Goal: Obtain resource: Download file/media

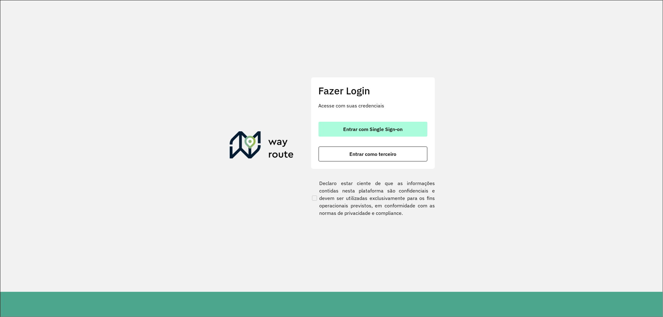
click at [351, 127] on span "Entrar com Single Sign-on" at bounding box center [372, 129] width 59 height 5
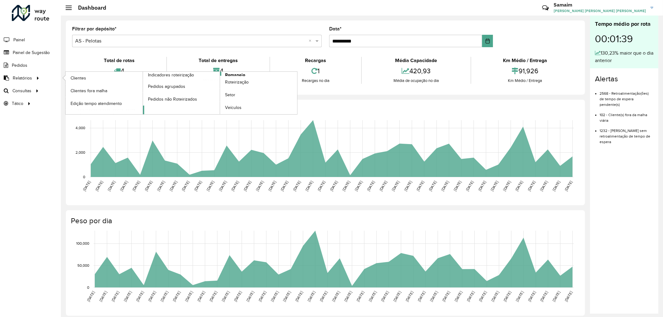
click at [228, 73] on span "Romaneio" at bounding box center [235, 75] width 20 height 7
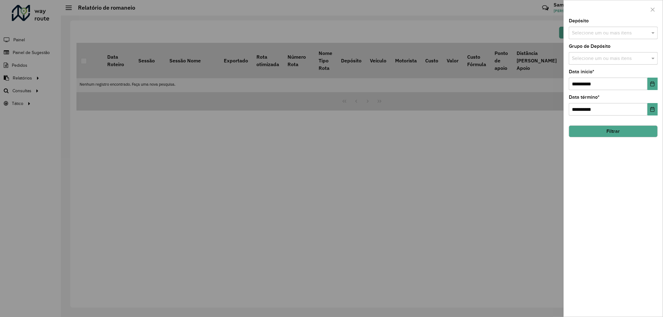
click at [630, 31] on input "text" at bounding box center [610, 33] width 80 height 7
click at [604, 64] on div "AS - Pelotas" at bounding box center [613, 64] width 88 height 11
click at [597, 72] on div "CDD Pelotas" at bounding box center [613, 75] width 88 height 11
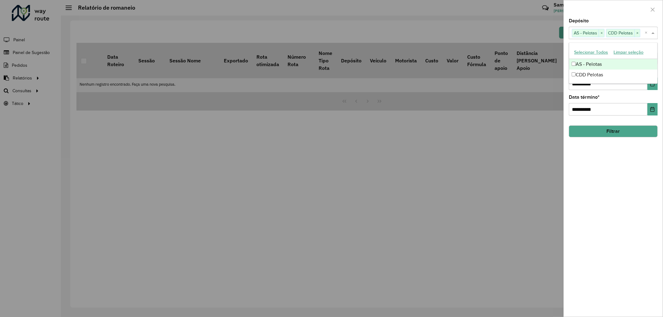
drag, startPoint x: 634, startPoint y: 11, endPoint x: 629, endPoint y: 28, distance: 17.7
click at [634, 13] on div at bounding box center [613, 9] width 99 height 18
click at [613, 71] on div "**********" at bounding box center [613, 80] width 89 height 21
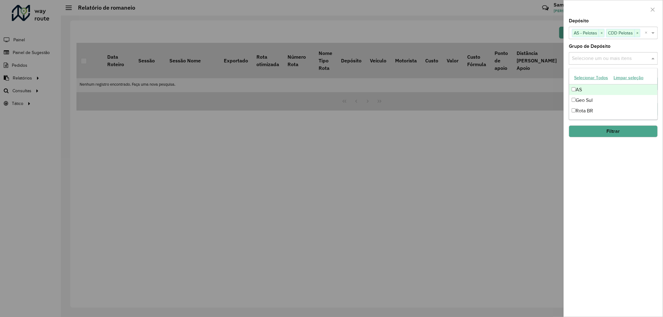
click at [613, 58] on input "text" at bounding box center [610, 58] width 80 height 7
click at [582, 76] on button "Selecionar Todos" at bounding box center [590, 78] width 39 height 10
click at [615, 9] on div at bounding box center [613, 9] width 99 height 18
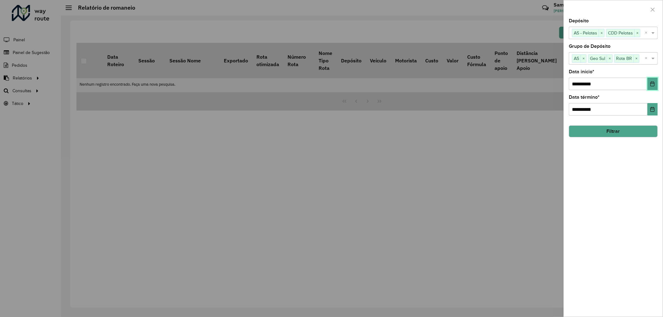
click at [652, 82] on icon "Choose Date" at bounding box center [653, 83] width 4 height 5
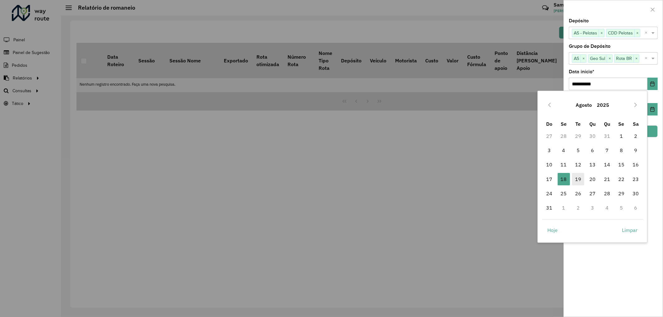
click at [576, 179] on span "19" at bounding box center [578, 179] width 12 height 12
type input "**********"
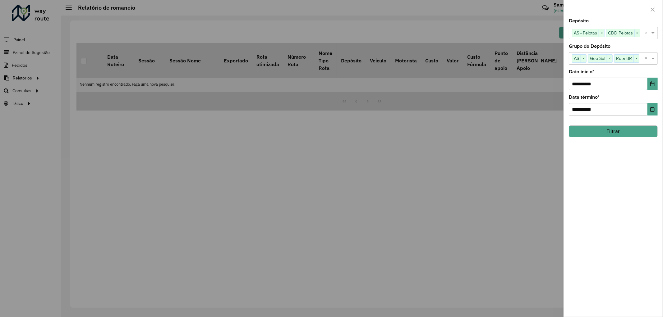
click at [607, 132] on button "Filtrar" at bounding box center [613, 132] width 89 height 12
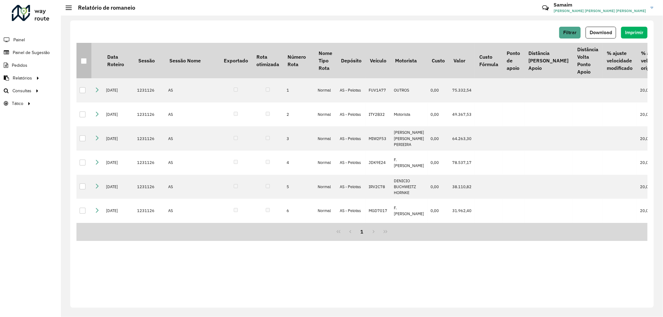
click at [80, 59] on th at bounding box center [83, 60] width 15 height 35
click at [82, 55] on th at bounding box center [83, 60] width 15 height 35
click at [84, 58] on div at bounding box center [84, 61] width 6 height 6
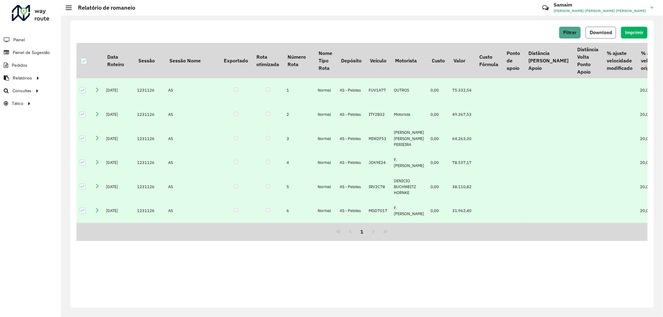
click at [604, 36] on button "Download" at bounding box center [601, 33] width 30 height 12
click at [591, 35] on span "Download" at bounding box center [601, 32] width 22 height 5
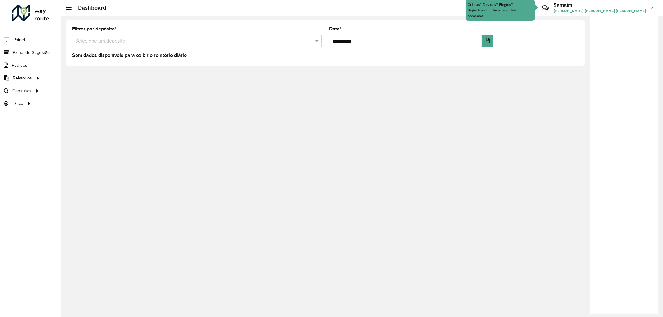
click at [190, 42] on input "text" at bounding box center [190, 41] width 231 height 7
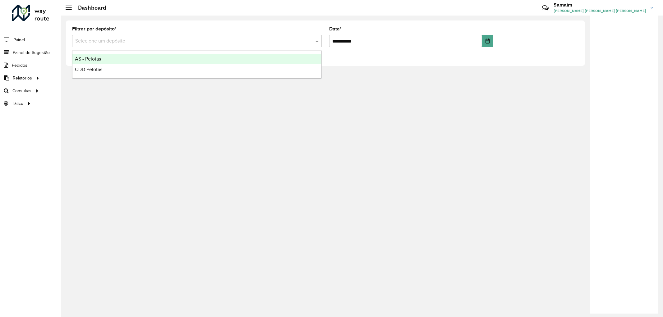
click at [190, 42] on input "text" at bounding box center [190, 41] width 231 height 7
click at [107, 162] on div "**********" at bounding box center [362, 167] width 602 height 302
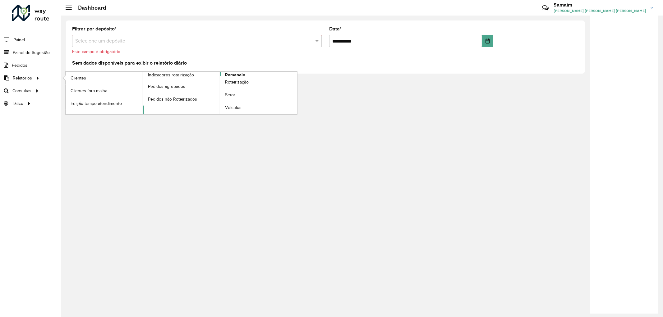
click at [258, 75] on link "Romaneio" at bounding box center [220, 93] width 154 height 43
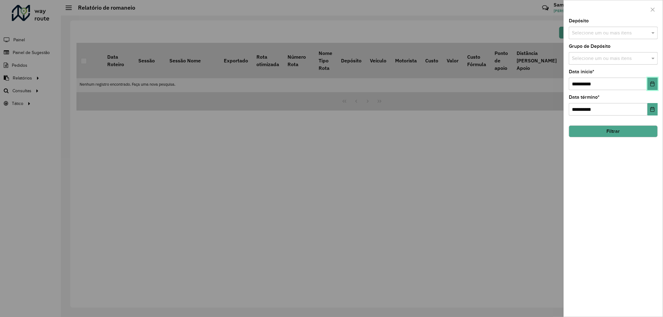
click at [652, 84] on icon "Choose Date" at bounding box center [652, 83] width 5 height 5
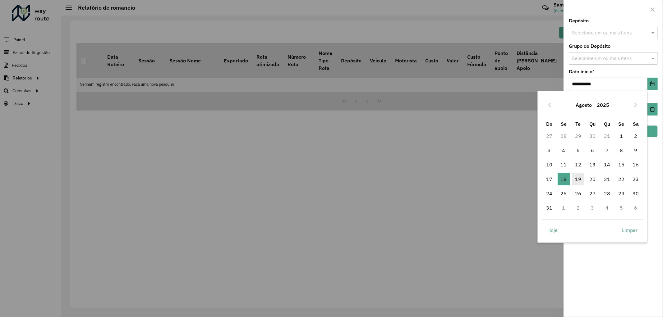
click at [575, 181] on span "19" at bounding box center [578, 179] width 12 height 12
type input "**********"
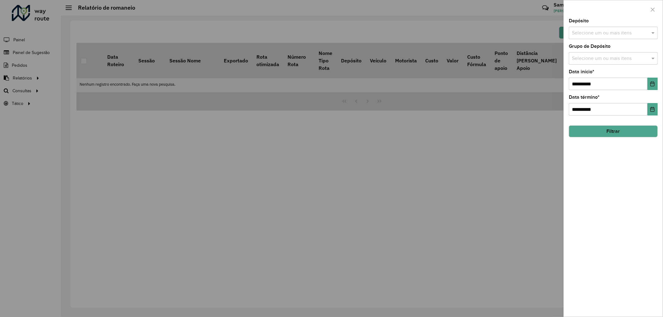
click at [608, 131] on button "Filtrar" at bounding box center [613, 132] width 89 height 12
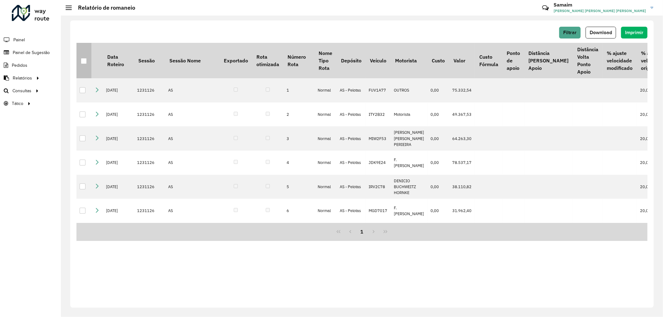
click at [83, 62] on div at bounding box center [84, 61] width 6 height 6
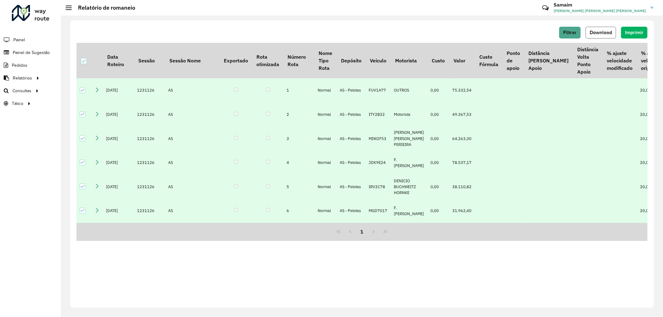
click at [595, 32] on span "Download" at bounding box center [601, 32] width 22 height 5
click at [35, 16] on div at bounding box center [31, 13] width 38 height 16
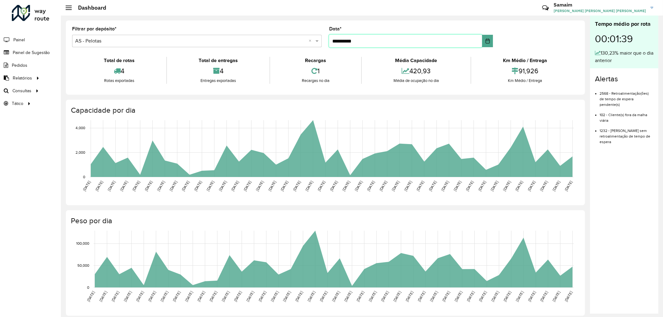
click at [445, 40] on input "**********" at bounding box center [405, 41] width 153 height 12
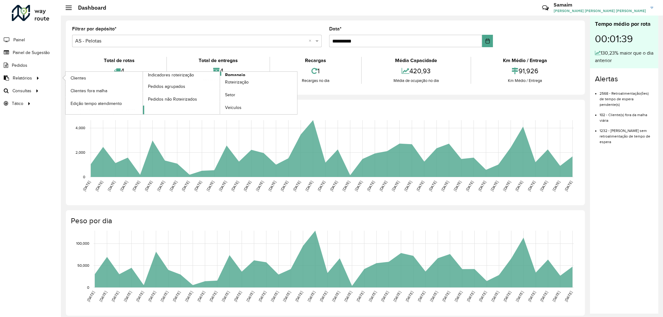
click at [234, 75] on span "Romaneio" at bounding box center [235, 75] width 20 height 7
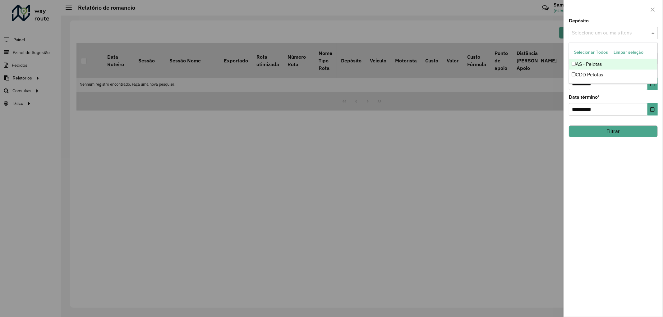
click at [608, 31] on input "text" at bounding box center [610, 33] width 80 height 7
click at [596, 52] on button "Selecionar Todos" at bounding box center [590, 53] width 39 height 10
click at [607, 16] on div at bounding box center [613, 9] width 99 height 18
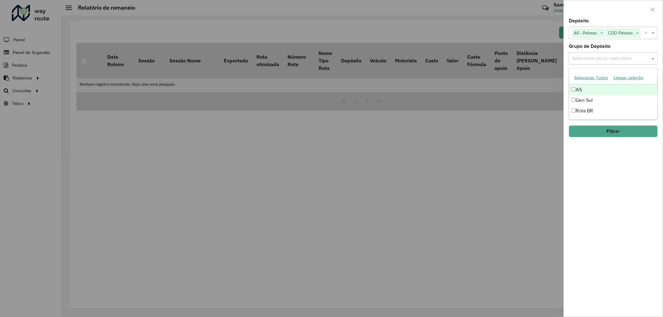
click at [591, 61] on input "text" at bounding box center [610, 58] width 80 height 7
click at [587, 78] on button "Selecionar Todos" at bounding box center [590, 78] width 39 height 10
click at [608, 7] on div at bounding box center [613, 9] width 99 height 18
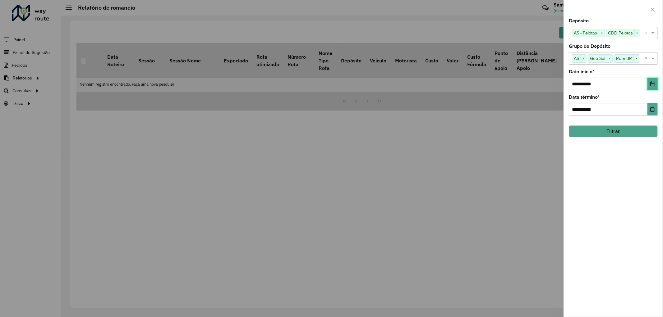
click at [651, 85] on icon "Choose Date" at bounding box center [652, 83] width 5 height 5
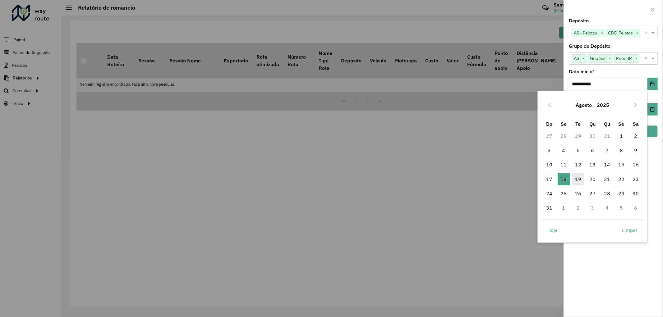
click at [581, 177] on span "19" at bounding box center [578, 179] width 12 height 12
type input "**********"
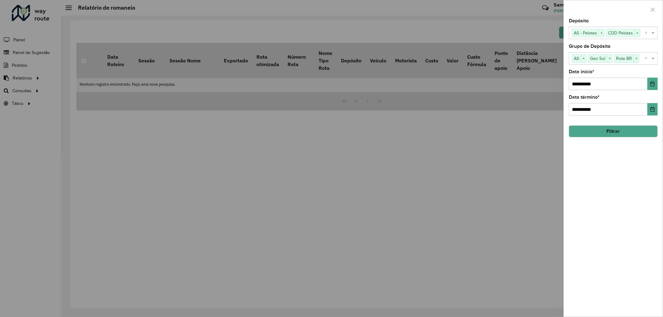
click at [611, 132] on button "Filtrar" at bounding box center [613, 132] width 89 height 12
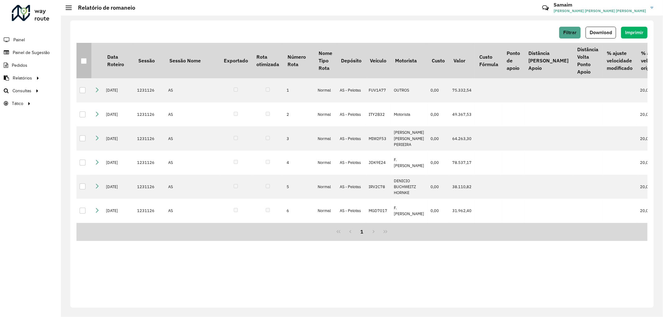
click at [88, 65] on th at bounding box center [83, 60] width 15 height 35
click at [85, 61] on div at bounding box center [84, 61] width 6 height 6
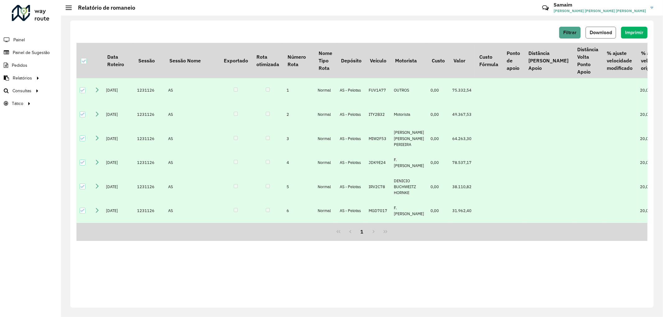
click at [607, 32] on span "Download" at bounding box center [601, 32] width 22 height 5
click at [51, 19] on div "Roteirizador AmbevTech" at bounding box center [30, 14] width 61 height 18
click at [46, 19] on div at bounding box center [31, 13] width 38 height 16
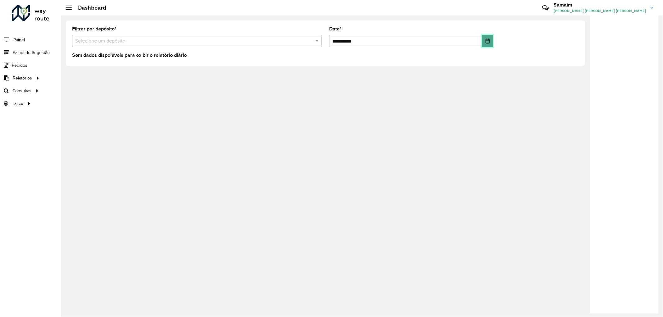
click at [490, 44] on button "Choose Date" at bounding box center [487, 41] width 11 height 12
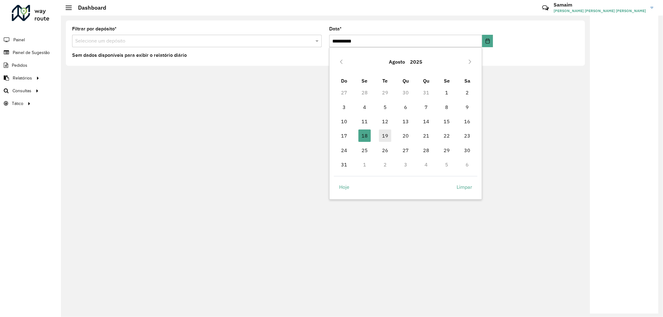
click at [387, 135] on span "19" at bounding box center [385, 136] width 12 height 12
type input "**********"
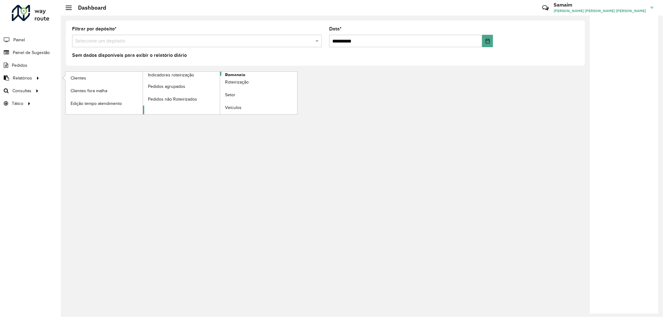
click at [242, 75] on span "Romaneio" at bounding box center [235, 75] width 20 height 7
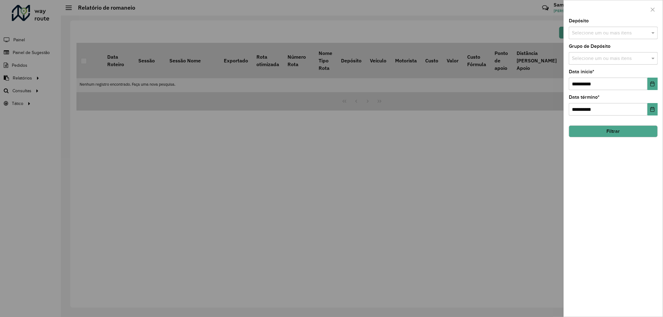
click at [596, 30] on input "text" at bounding box center [610, 33] width 80 height 7
click at [597, 51] on button "Selecionar Todos" at bounding box center [590, 53] width 39 height 10
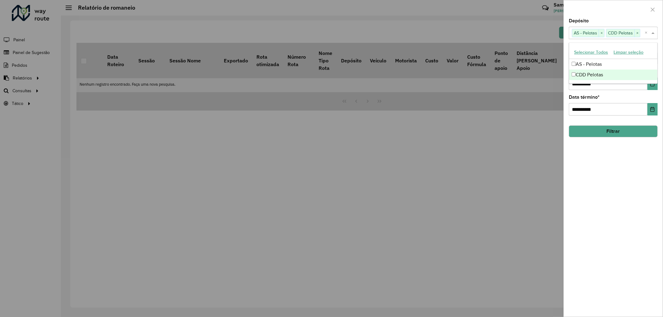
click at [597, 97] on label "Data término *" at bounding box center [584, 97] width 31 height 7
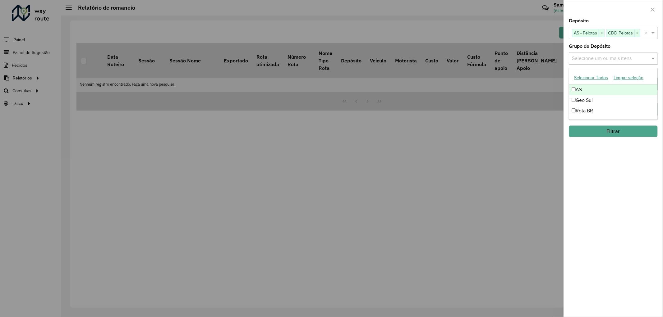
click at [590, 58] on input "text" at bounding box center [610, 58] width 80 height 7
click at [593, 76] on button "Selecionar Todos" at bounding box center [590, 78] width 39 height 10
click at [591, 155] on div "**********" at bounding box center [613, 168] width 99 height 298
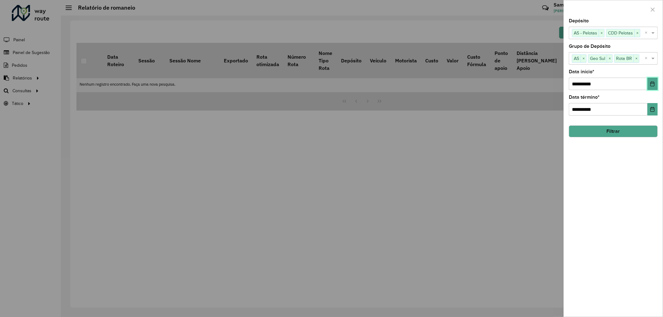
click at [655, 83] on icon "Choose Date" at bounding box center [652, 83] width 5 height 5
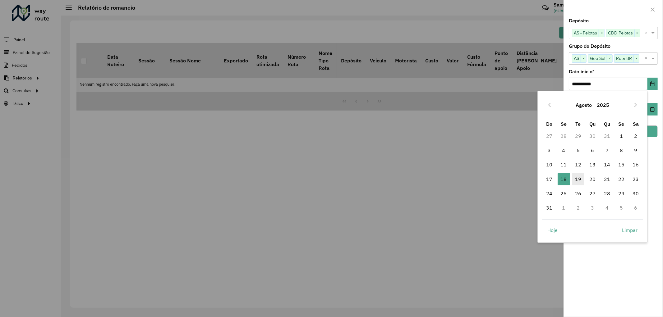
click at [577, 184] on span "19" at bounding box center [578, 179] width 12 height 12
type input "**********"
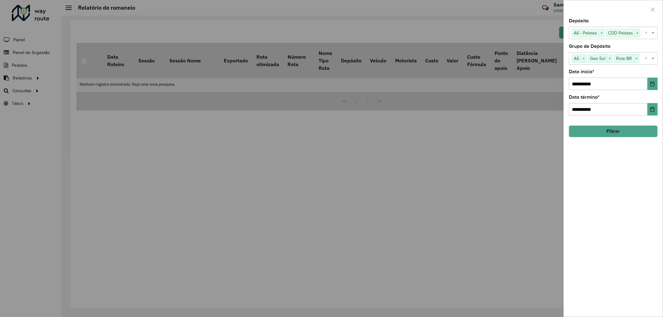
click at [606, 131] on button "Filtrar" at bounding box center [613, 132] width 89 height 12
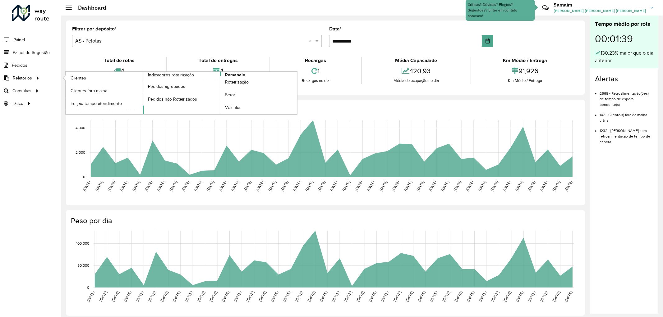
click at [231, 73] on span "Romaneio" at bounding box center [235, 75] width 20 height 7
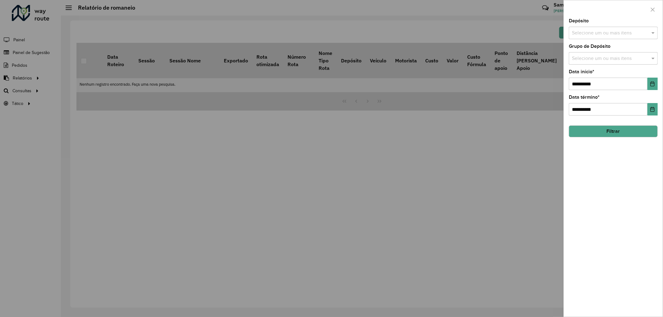
click at [601, 36] on input "text" at bounding box center [610, 33] width 80 height 7
click at [589, 53] on button "Selecionar Todos" at bounding box center [590, 53] width 39 height 10
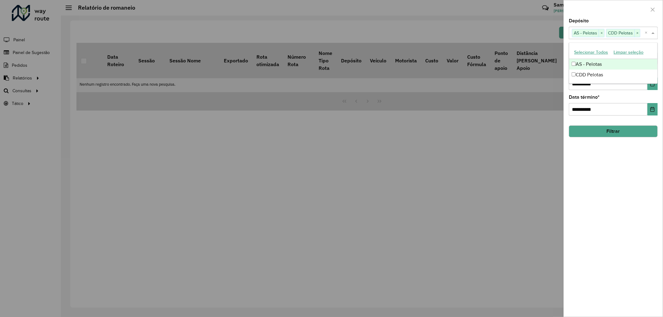
click at [603, 9] on div at bounding box center [613, 9] width 99 height 18
click at [591, 48] on label "Grupo de Depósito" at bounding box center [590, 46] width 42 height 7
click at [590, 56] on input "text" at bounding box center [610, 58] width 80 height 7
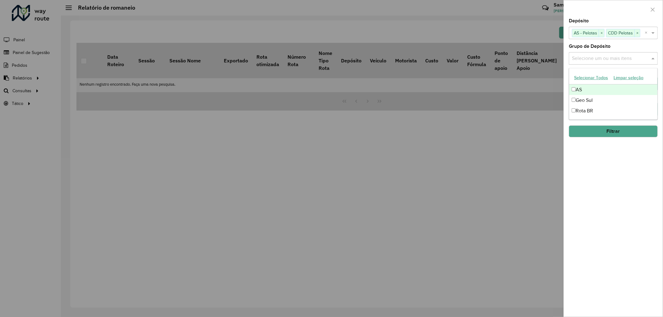
click at [582, 78] on button "Selecionar Todos" at bounding box center [590, 78] width 39 height 10
click at [595, 25] on div "Depósito Selecione um ou mais itens AS - Pelotas × CDD Pelotas × ×" at bounding box center [613, 29] width 89 height 21
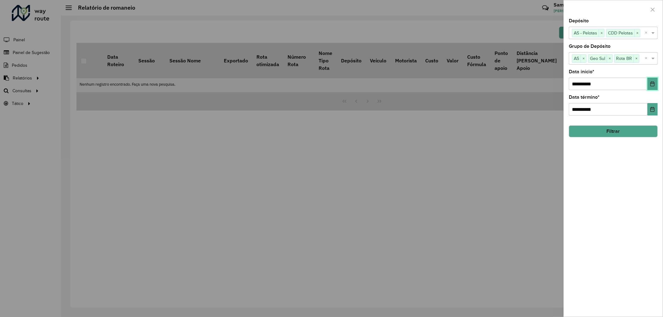
click at [649, 85] on button "Choose Date" at bounding box center [652, 84] width 10 height 12
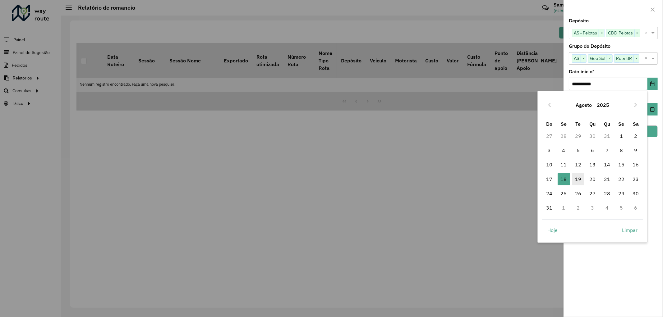
click at [573, 175] on span "19" at bounding box center [578, 179] width 12 height 12
type input "**********"
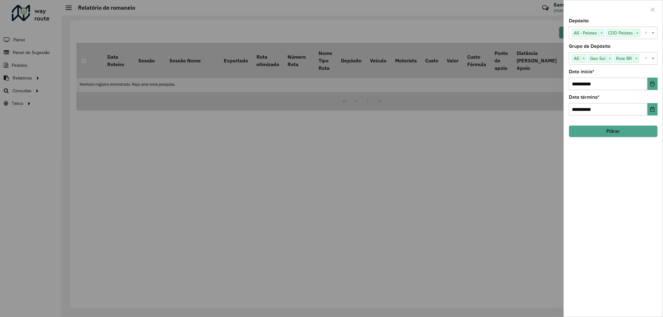
click at [602, 132] on button "Filtrar" at bounding box center [613, 132] width 89 height 12
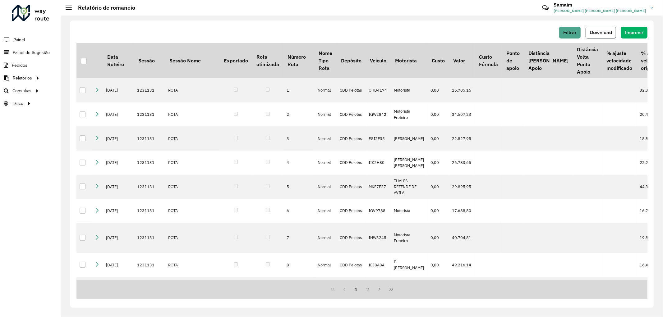
click at [592, 36] on button "Download" at bounding box center [601, 33] width 30 height 12
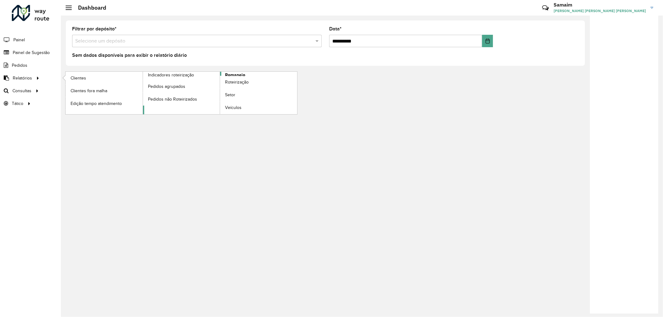
click at [229, 75] on span "Romaneio" at bounding box center [235, 75] width 20 height 7
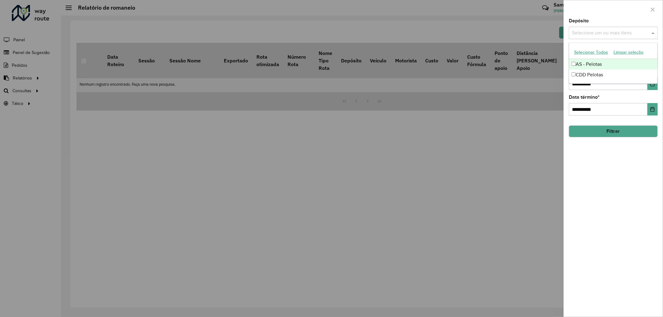
click at [597, 27] on div "Selecione um ou mais itens" at bounding box center [613, 33] width 89 height 12
click at [584, 53] on button "Selecionar Todos" at bounding box center [590, 53] width 39 height 10
click at [590, 9] on div at bounding box center [613, 9] width 99 height 18
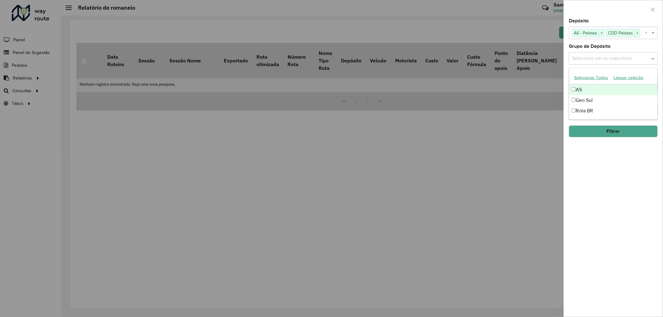
click at [597, 58] on input "text" at bounding box center [610, 58] width 80 height 7
click at [581, 80] on button "Selecionar Todos" at bounding box center [590, 78] width 39 height 10
click at [597, 73] on button "Selecionar Todos" at bounding box center [590, 78] width 39 height 10
click at [624, 44] on div "**********" at bounding box center [613, 168] width 99 height 298
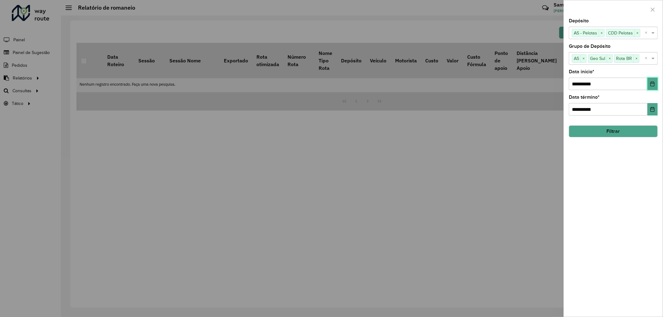
click at [651, 84] on icon "Choose Date" at bounding box center [653, 83] width 4 height 5
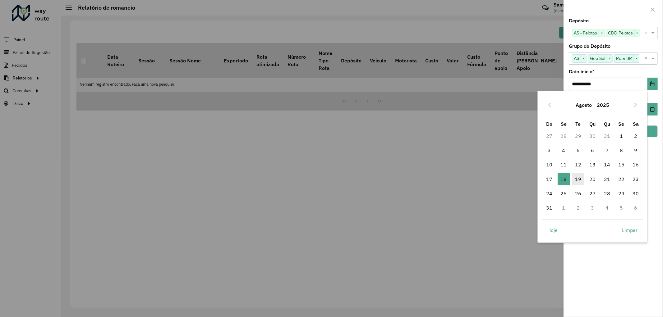
click at [580, 182] on span "19" at bounding box center [578, 179] width 12 height 12
type input "**********"
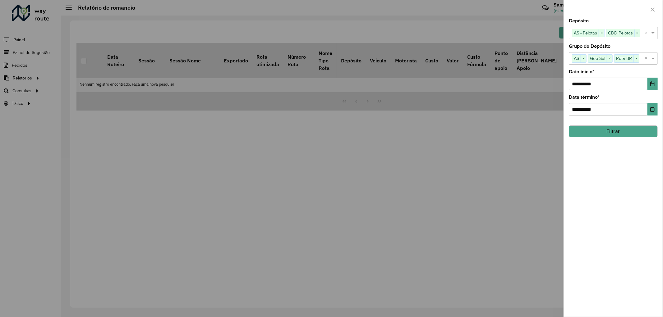
click at [619, 136] on button "Filtrar" at bounding box center [613, 132] width 89 height 12
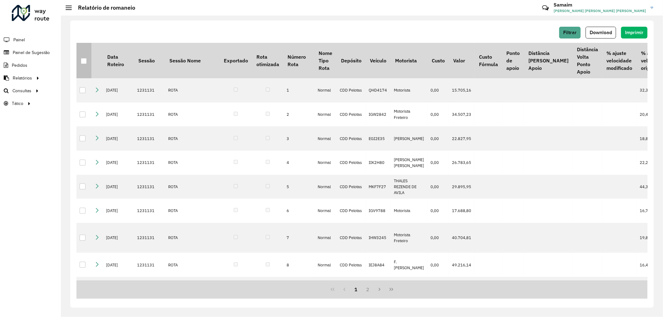
click at [88, 60] on th at bounding box center [83, 60] width 15 height 35
click at [82, 63] on div at bounding box center [84, 61] width 6 height 6
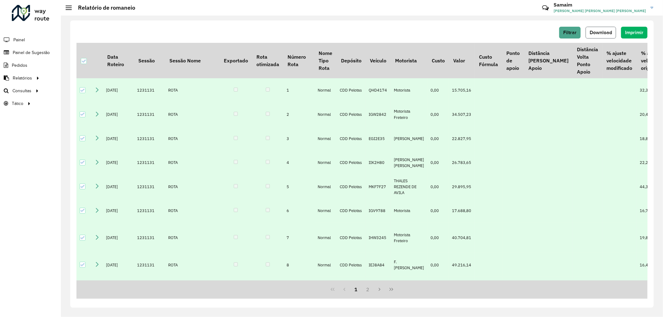
click at [597, 33] on span "Download" at bounding box center [601, 32] width 22 height 5
